Goal: Task Accomplishment & Management: Complete application form

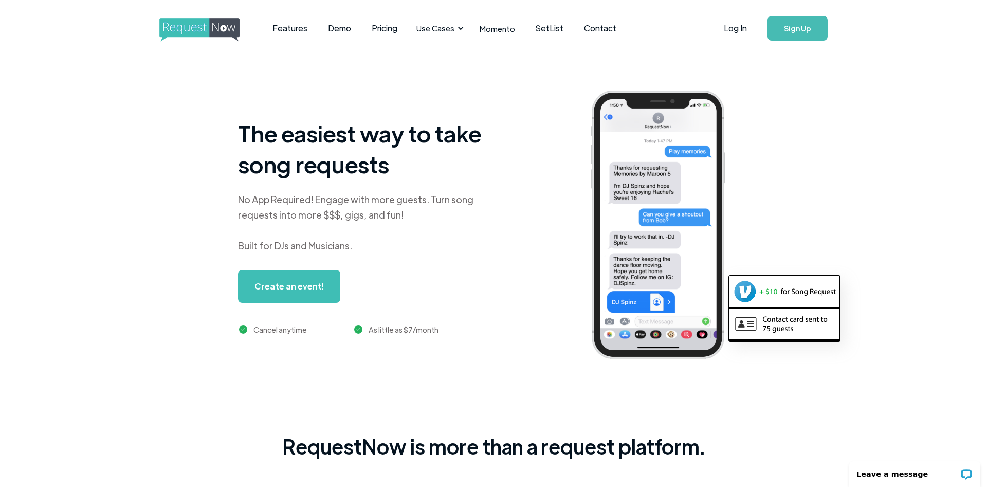
click at [313, 294] on link "Create an event!" at bounding box center [289, 286] width 102 height 33
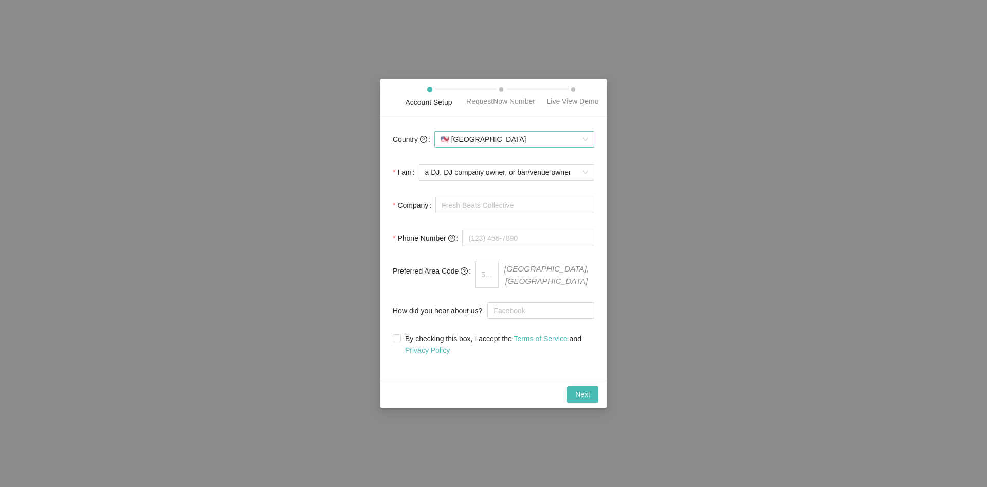
click at [467, 140] on span "🇺🇸 [GEOGRAPHIC_DATA]" at bounding box center [515, 139] width 148 height 15
click at [480, 161] on div "🇺🇸 [GEOGRAPHIC_DATA]" at bounding box center [514, 162] width 148 height 11
click at [505, 180] on span "a DJ, DJ company owner, or bar/venue owner" at bounding box center [506, 172] width 163 height 15
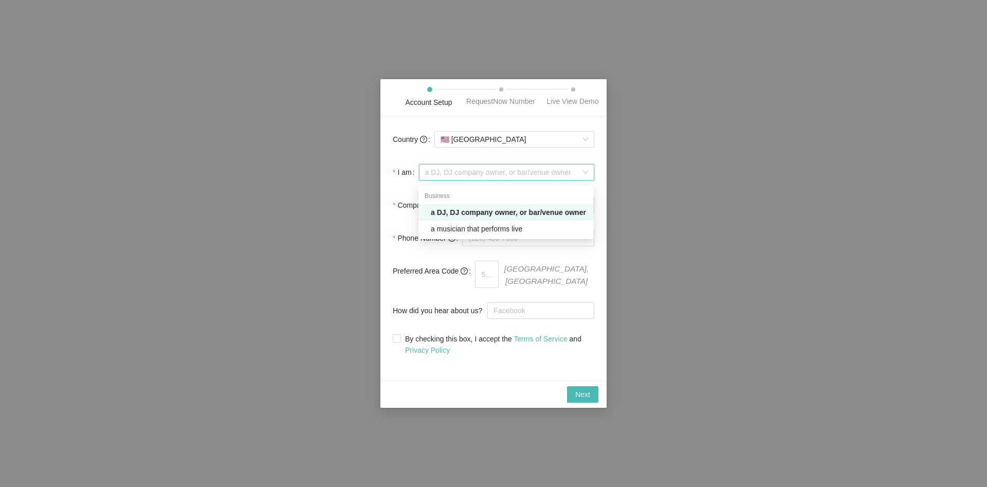
click at [503, 175] on span "a DJ, DJ company owner, or bar/venue owner" at bounding box center [506, 172] width 163 height 15
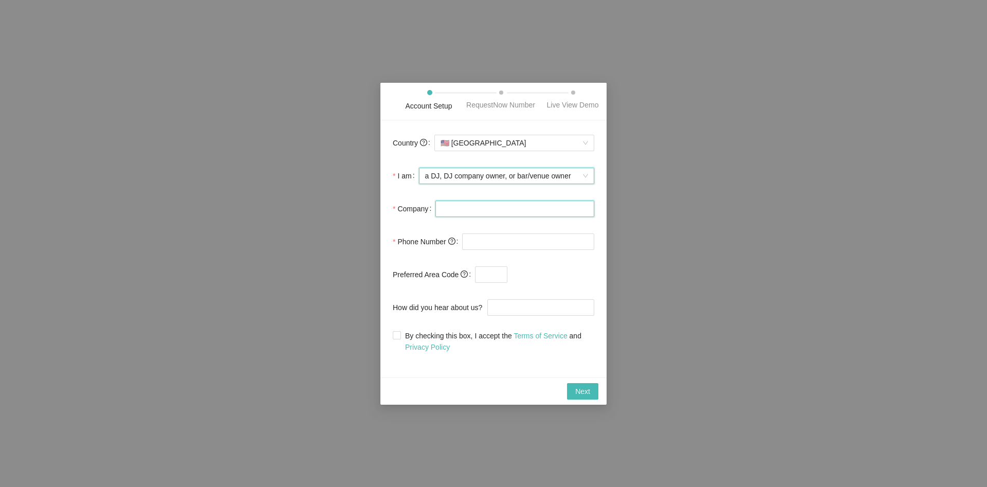
click at [495, 212] on input "Company" at bounding box center [514, 208] width 159 height 16
click at [506, 244] on input "tel" at bounding box center [528, 241] width 132 height 16
click at [510, 270] on span at bounding box center [550, 274] width 87 height 16
click at [489, 275] on input "text" at bounding box center [491, 274] width 32 height 16
click at [500, 300] on input "How did you hear about us?" at bounding box center [540, 307] width 107 height 16
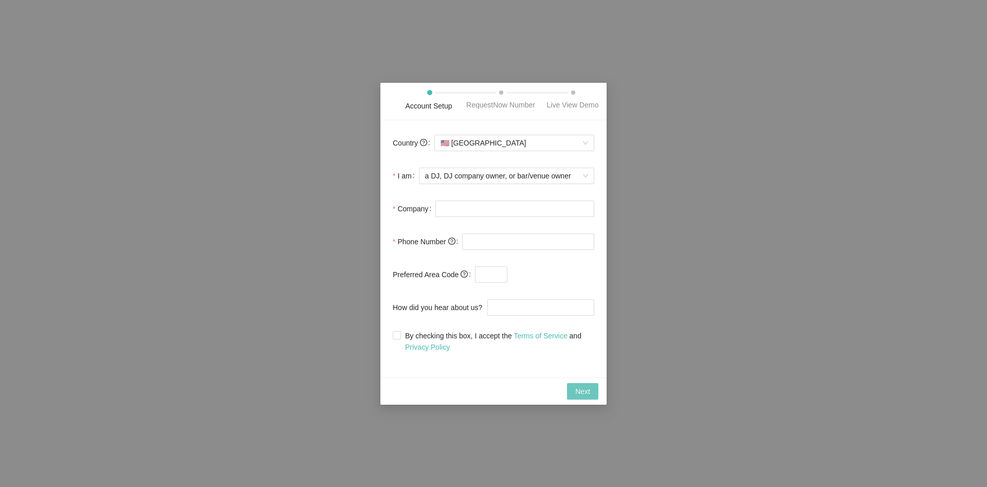
click at [576, 385] on button "Next" at bounding box center [582, 391] width 31 height 16
click at [491, 212] on input "Company" at bounding box center [514, 208] width 159 height 16
type input "djMoritz"
click at [490, 238] on input "tel" at bounding box center [528, 241] width 132 height 16
type input "1"
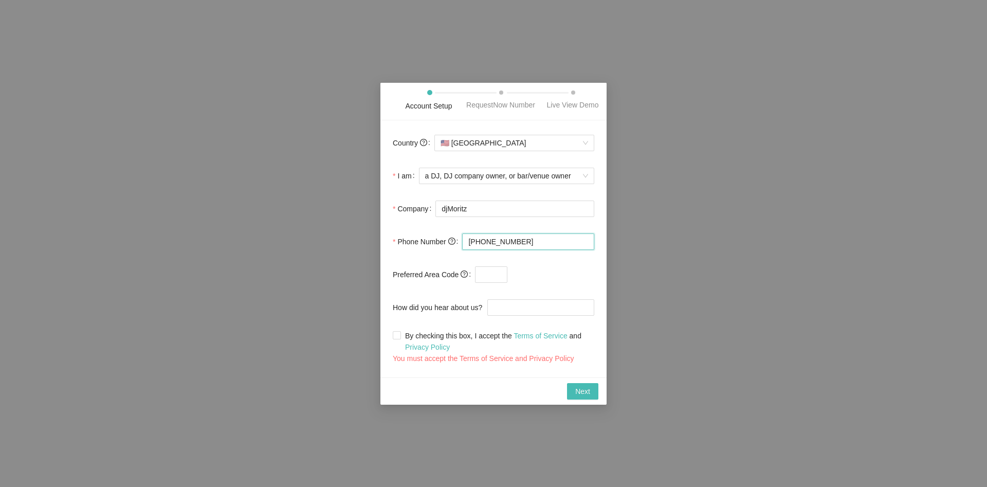
type input "[PHONE_NUMBER]"
click at [525, 318] on form "Country 🇺🇸 [GEOGRAPHIC_DATA] I am a DJ, DJ company owner, or bar/venue owner Co…" at bounding box center [494, 249] width 202 height 232
click at [527, 313] on input "How did you hear about us?" at bounding box center [540, 307] width 107 height 16
type input "t"
type input "chatgpt"
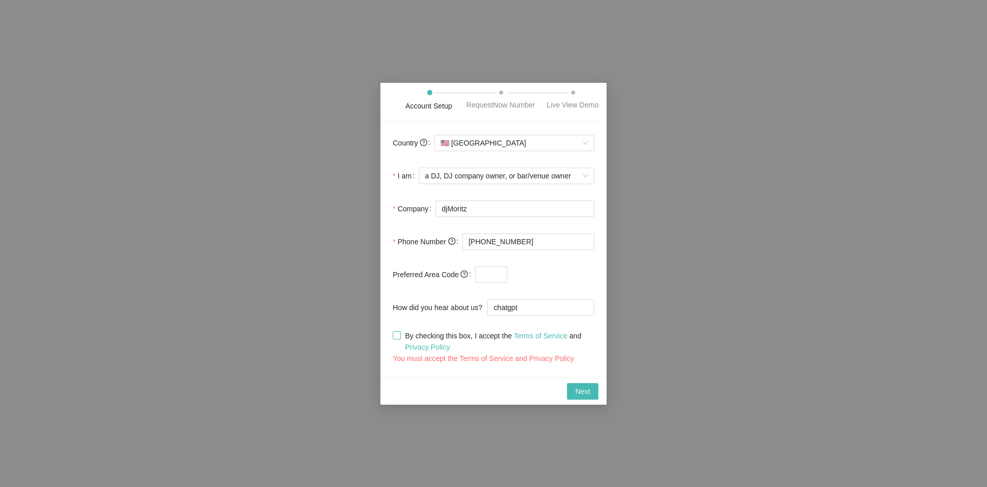
click at [396, 339] on span at bounding box center [397, 335] width 8 height 8
click at [396, 338] on input "By checking this box, I accept the Terms of Service and Privacy Policy" at bounding box center [396, 334] width 7 height 7
checkbox input "true"
click at [583, 388] on span "Next" at bounding box center [582, 391] width 15 height 11
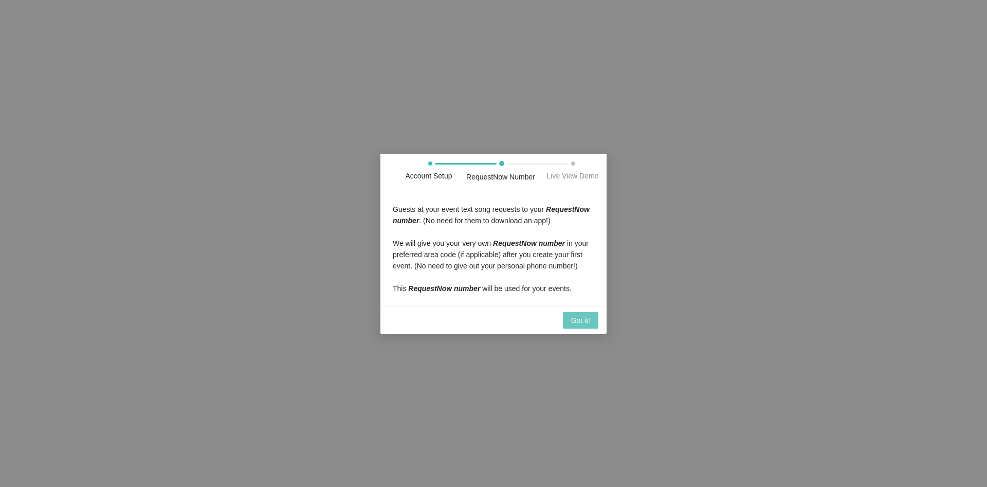
click at [580, 323] on span "Got it!" at bounding box center [580, 320] width 19 height 11
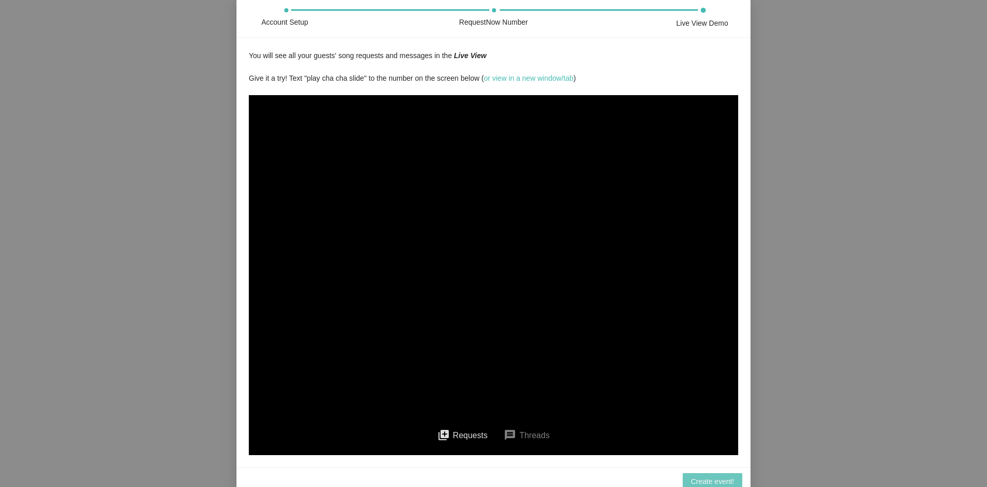
scroll to position [8, 0]
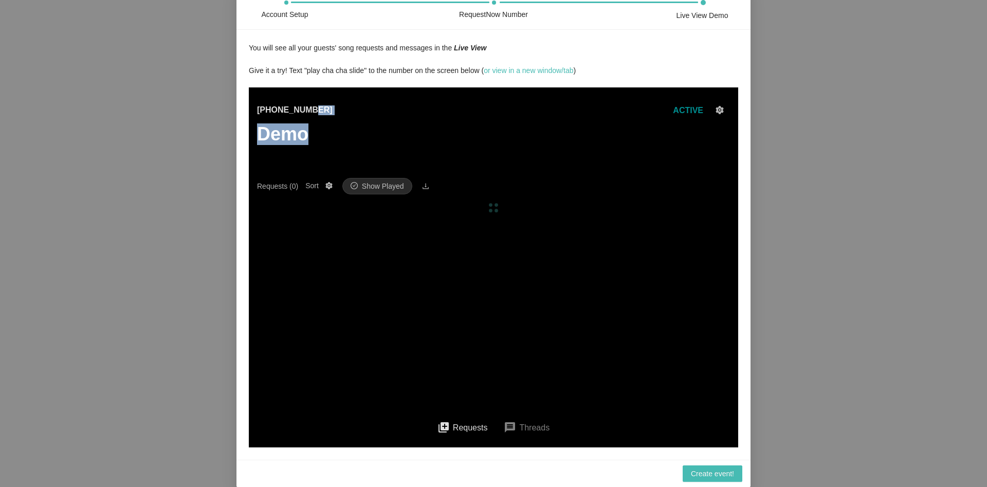
drag, startPoint x: 327, startPoint y: 122, endPoint x: 300, endPoint y: 117, distance: 27.2
click at [300, 117] on div "[PHONE_NUMBER] Demo ACTIVE" at bounding box center [493, 141] width 473 height 74
click at [337, 147] on div "[PHONE_NUMBER] Demo ACTIVE" at bounding box center [493, 141] width 473 height 74
click at [469, 430] on button "queue Requests" at bounding box center [462, 427] width 67 height 23
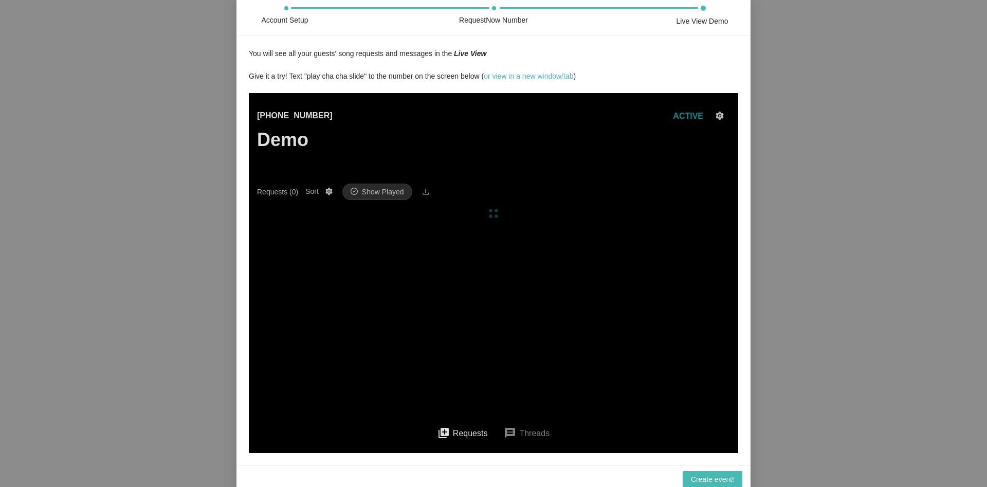
scroll to position [0, 0]
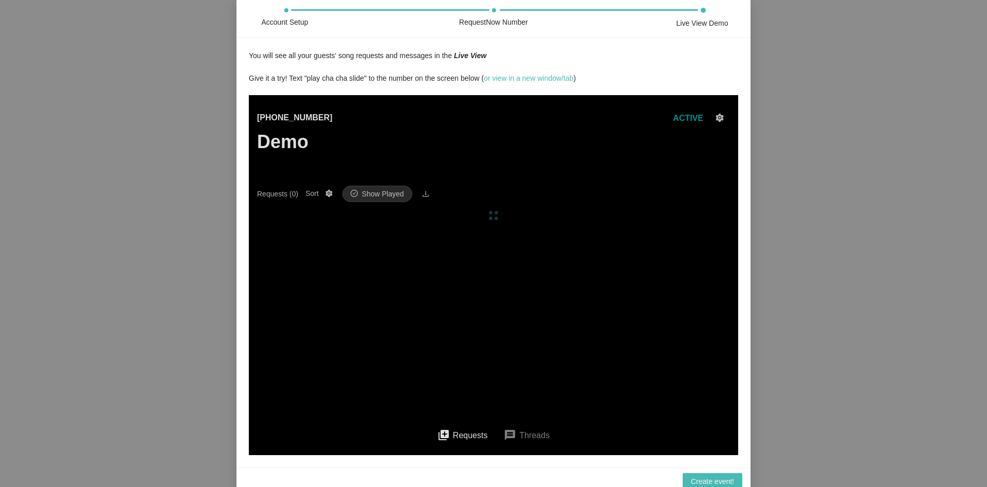
click at [303, 150] on h3 "Demo" at bounding box center [295, 142] width 76 height 22
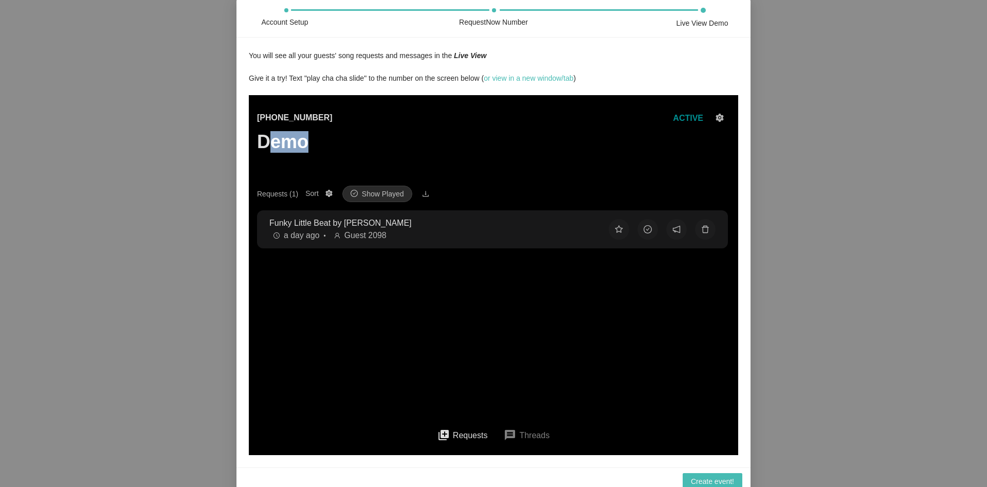
drag, startPoint x: 317, startPoint y: 150, endPoint x: 269, endPoint y: 150, distance: 48.3
click at [269, 150] on div "[PHONE_NUMBER] Demo ACTIVE" at bounding box center [493, 149] width 473 height 74
click at [347, 147] on div "[PHONE_NUMBER] Demo ACTIVE" at bounding box center [493, 149] width 473 height 74
click at [386, 230] on div "a day ago • Guest 2098" at bounding box center [430, 235] width 323 height 13
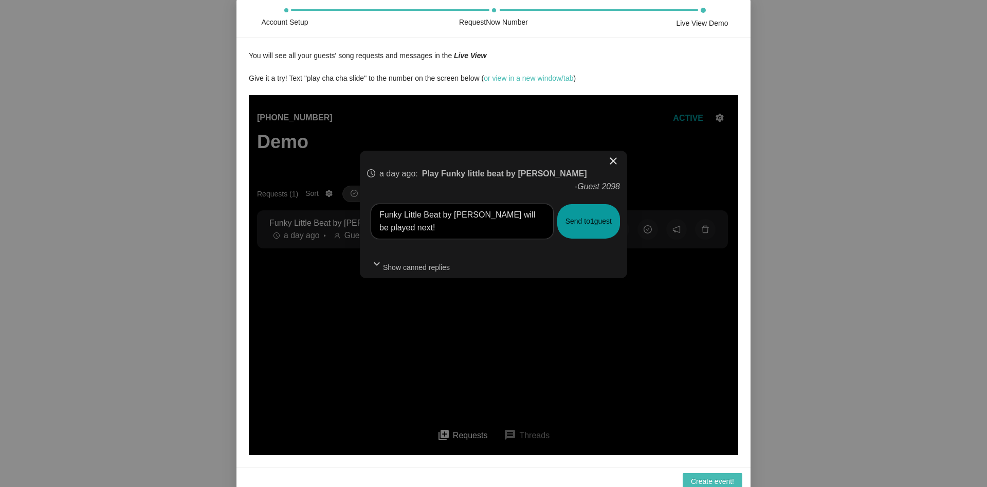
drag, startPoint x: 485, startPoint y: 213, endPoint x: 343, endPoint y: 180, distance: 146.0
click at [371, 204] on textarea "Funky Little Beat by [PERSON_NAME] will be played next!" at bounding box center [462, 221] width 182 height 34
type textarea "luaks geburtstag party"
click at [574, 211] on button "Send to 1 guest" at bounding box center [588, 221] width 63 height 34
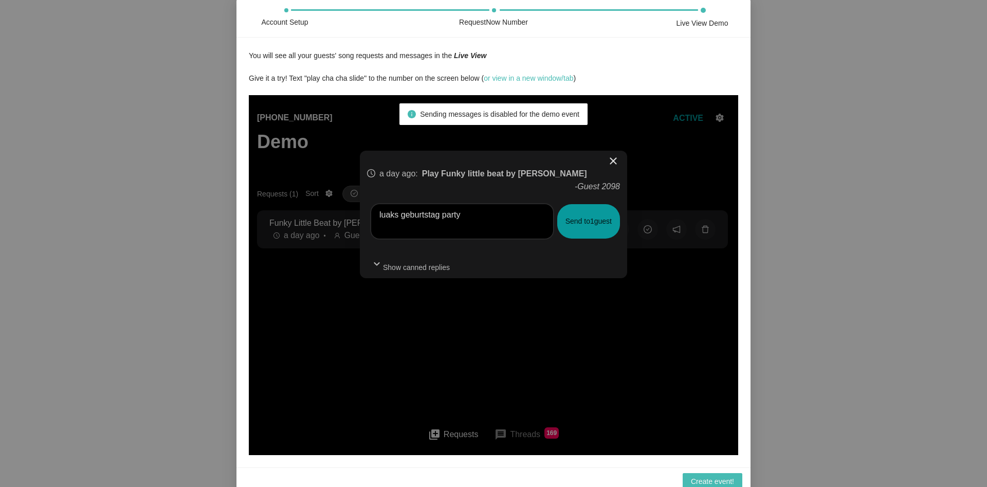
click at [616, 159] on span "close" at bounding box center [613, 161] width 12 height 12
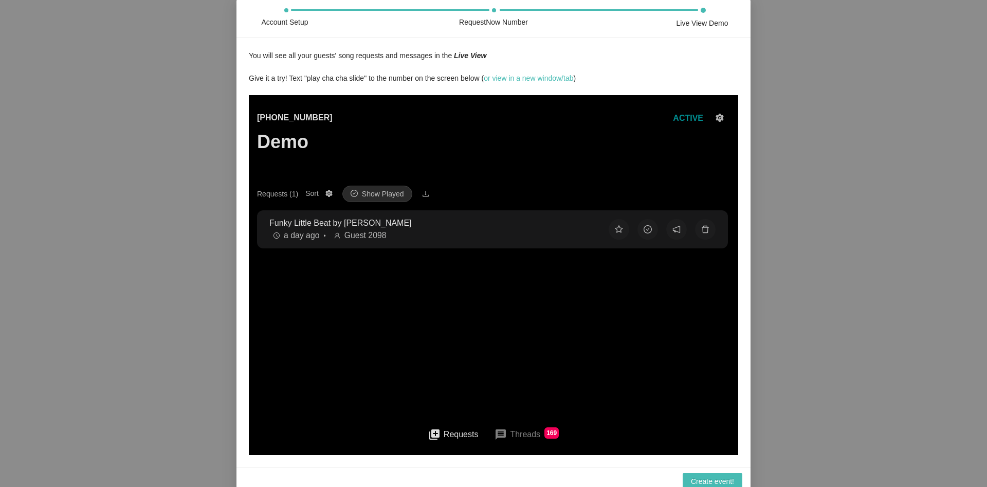
drag, startPoint x: 319, startPoint y: 152, endPoint x: 300, endPoint y: 144, distance: 19.9
click at [300, 144] on div "[PHONE_NUMBER] Demo ACTIVE" at bounding box center [493, 149] width 473 height 74
drag, startPoint x: 293, startPoint y: 144, endPoint x: 262, endPoint y: 144, distance: 31.4
click at [262, 144] on h3 "Demo" at bounding box center [295, 142] width 76 height 22
click at [375, 192] on span "Show Played" at bounding box center [383, 193] width 42 height 11
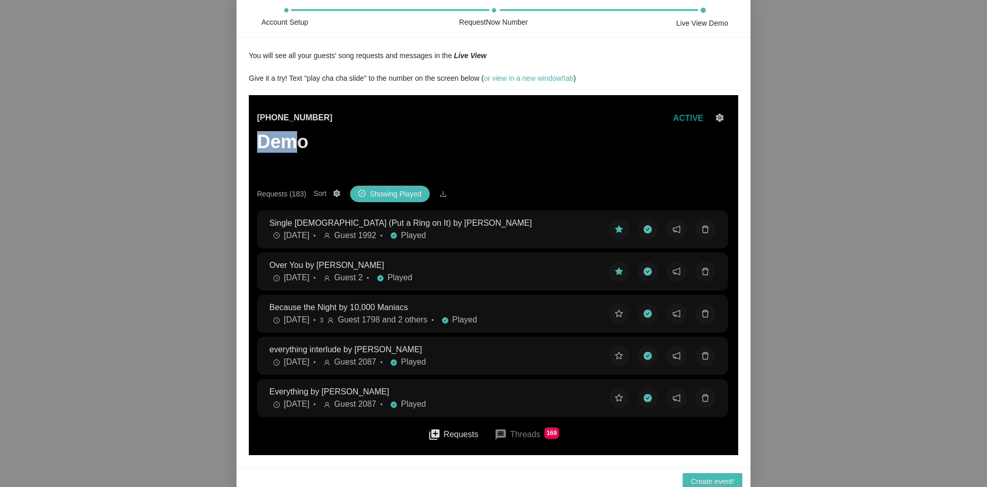
scroll to position [52, 0]
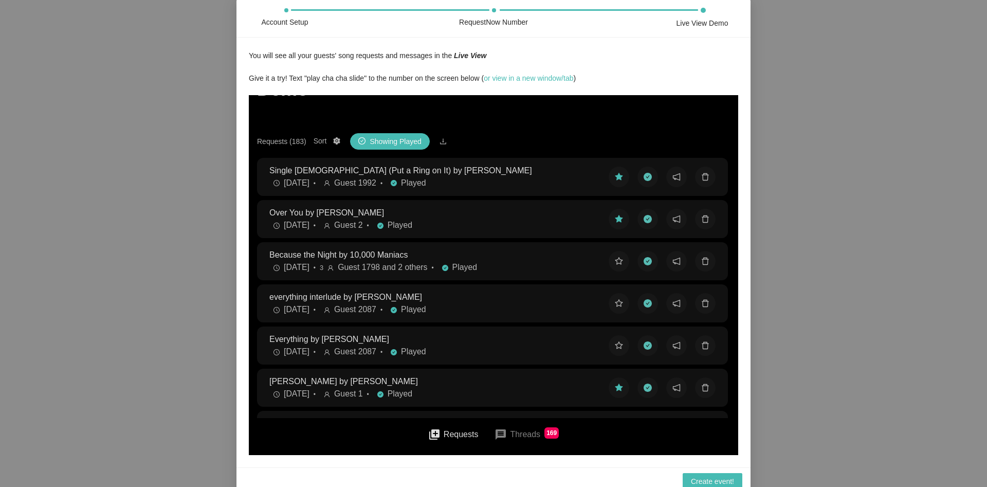
click at [366, 212] on p "Over You by [PERSON_NAME]" at bounding box center [430, 212] width 323 height 13
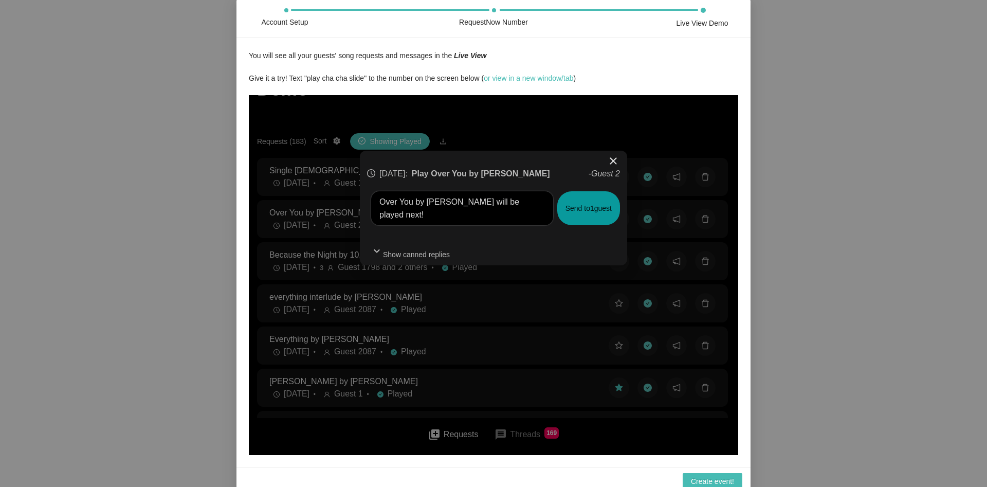
click at [585, 207] on button "Send to 1 guest" at bounding box center [588, 208] width 63 height 34
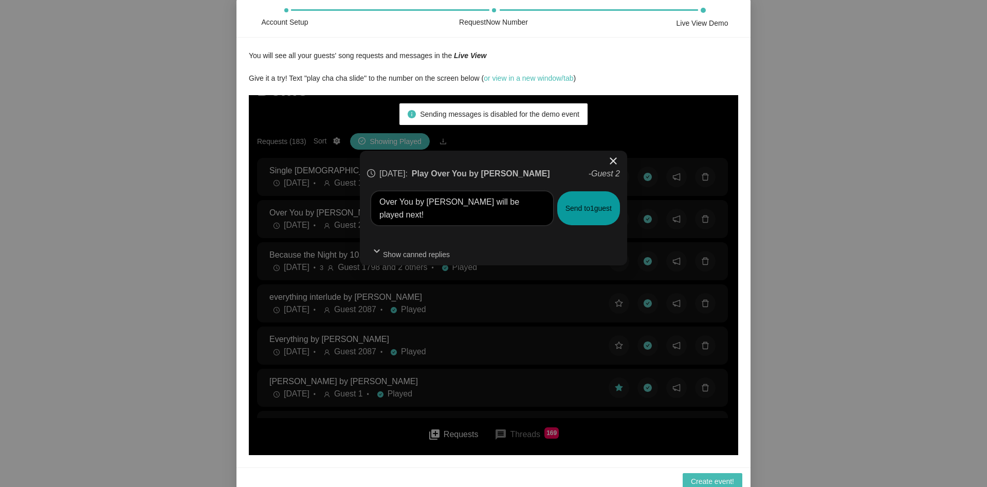
click at [610, 158] on span "close" at bounding box center [613, 161] width 12 height 12
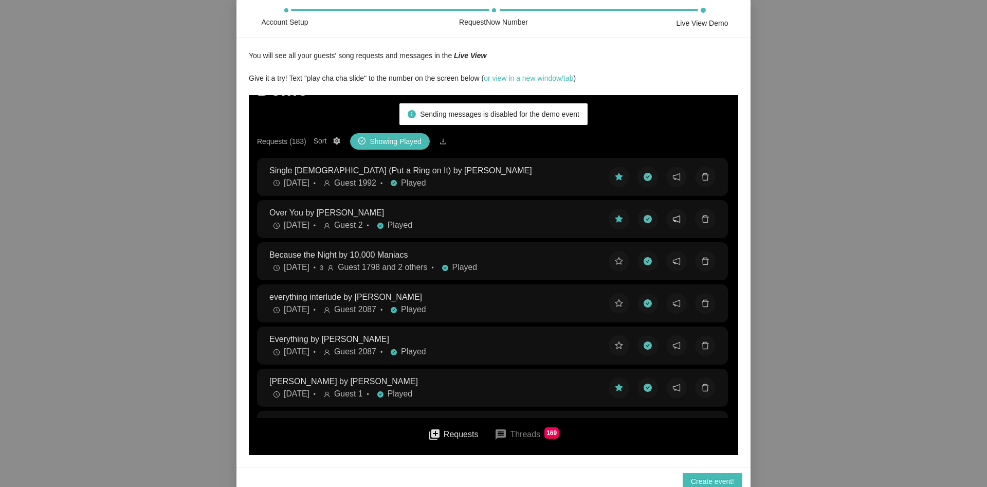
click at [674, 222] on button at bounding box center [676, 219] width 21 height 21
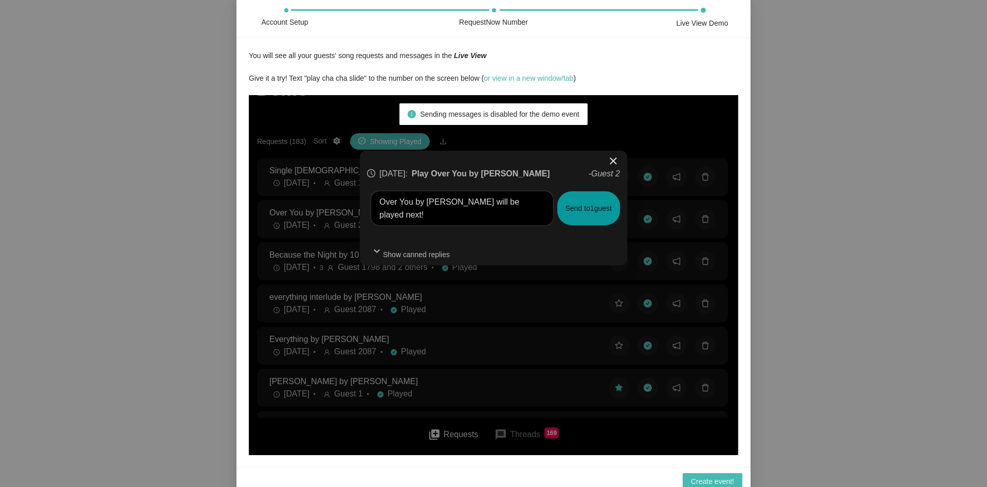
click at [573, 211] on button "Send to 1 guest" at bounding box center [588, 208] width 63 height 34
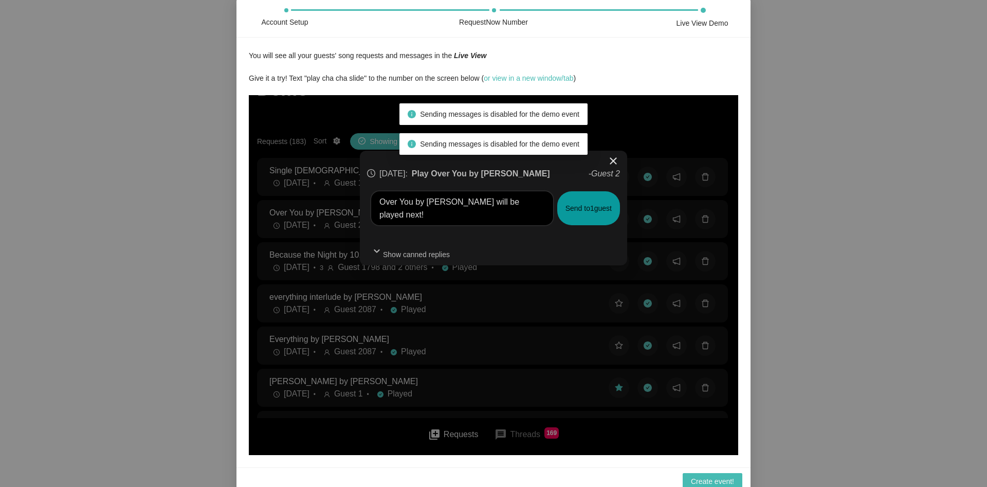
click at [608, 150] on div "close [DATE] : Play Over You by [PERSON_NAME] - Guest 2 Over You by [PERSON_NAM…" at bounding box center [493, 275] width 489 height 360
